Goal: Information Seeking & Learning: Check status

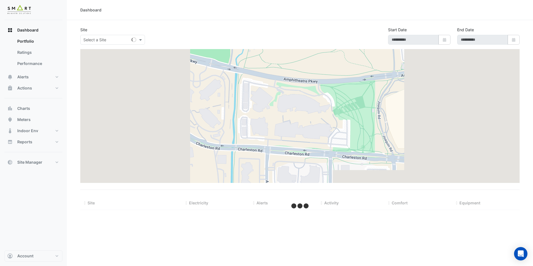
type input "**********"
select select "**"
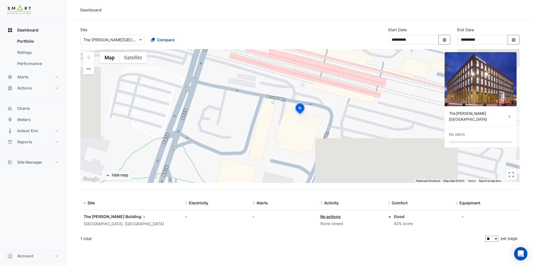
click at [125, 40] on input "text" at bounding box center [106, 40] width 47 height 6
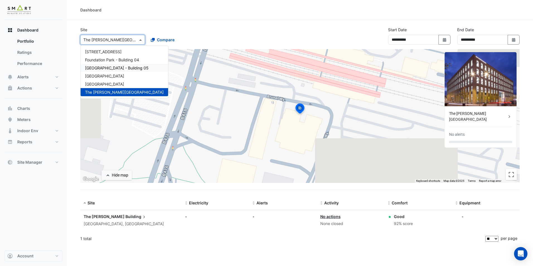
click at [117, 66] on span "[GEOGRAPHIC_DATA] - Building 05" at bounding box center [117, 67] width 64 height 5
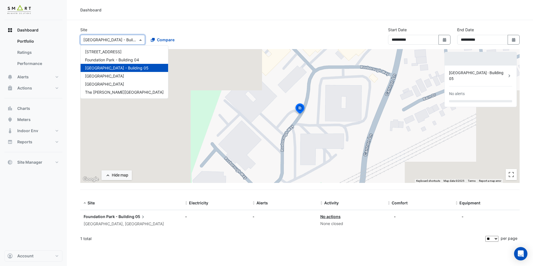
click at [106, 35] on div "Select a Site × Foundation Park - Building 05" at bounding box center [112, 40] width 65 height 10
click at [107, 64] on div "Foundation Park - Building 04" at bounding box center [123, 60] width 87 height 8
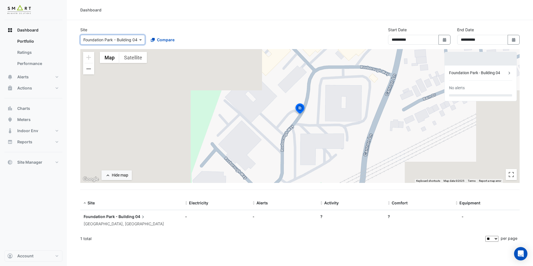
click at [113, 35] on div "Select a Site × Foundation Park - Building 04 Compare" at bounding box center [146, 39] width 134 height 12
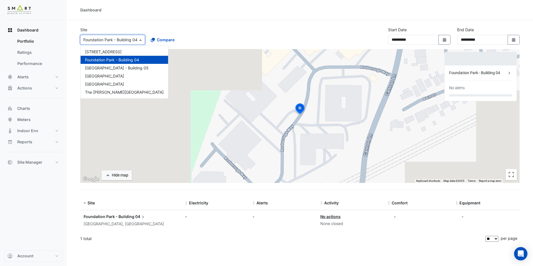
click at [116, 42] on input "text" at bounding box center [106, 40] width 47 height 6
click at [119, 52] on span "[STREET_ADDRESS]" at bounding box center [103, 51] width 36 height 5
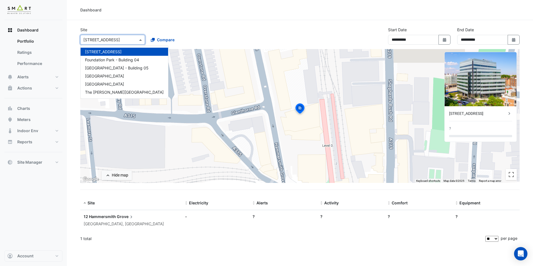
click at [115, 38] on input "text" at bounding box center [106, 40] width 47 height 6
click at [119, 60] on span "Foundation Park - Building 04" at bounding box center [112, 59] width 54 height 5
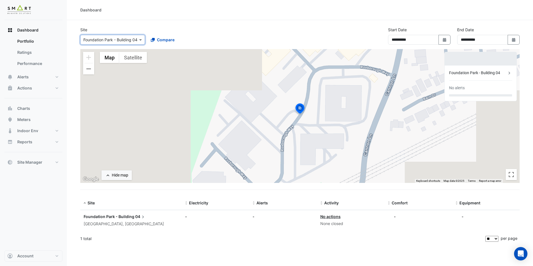
click at [105, 39] on input "text" at bounding box center [106, 40] width 47 height 6
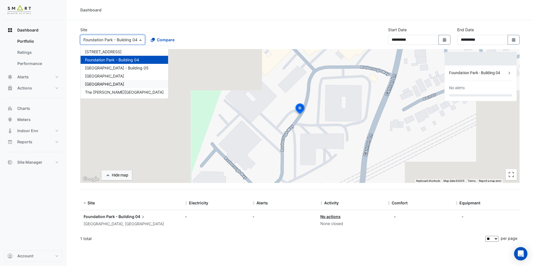
click at [109, 83] on span "[GEOGRAPHIC_DATA]" at bounding box center [104, 84] width 39 height 5
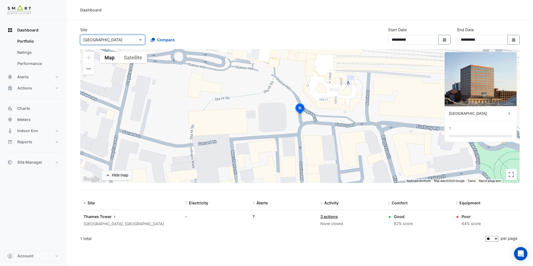
click at [114, 41] on input "text" at bounding box center [106, 40] width 47 height 6
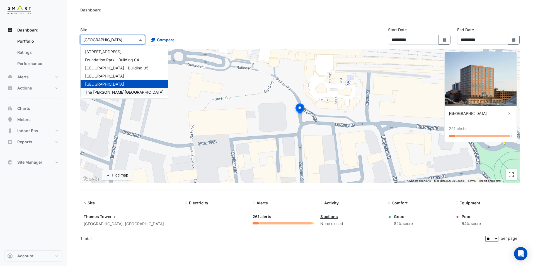
click at [109, 88] on div "The [PERSON_NAME][GEOGRAPHIC_DATA]" at bounding box center [123, 92] width 87 height 8
